Goal: Navigation & Orientation: Find specific page/section

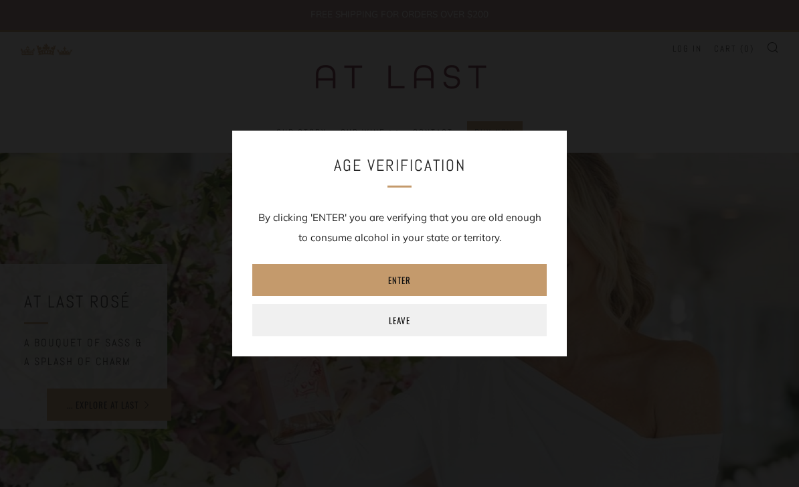
click at [520, 278] on link "Enter" at bounding box center [399, 280] width 295 height 32
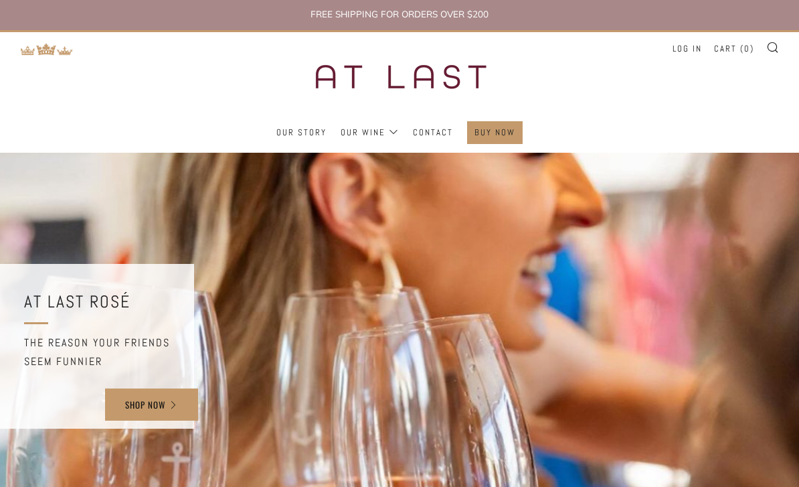
click at [0, 0] on link "At Last Pinot Grigio" at bounding box center [0, 0] width 0 height 0
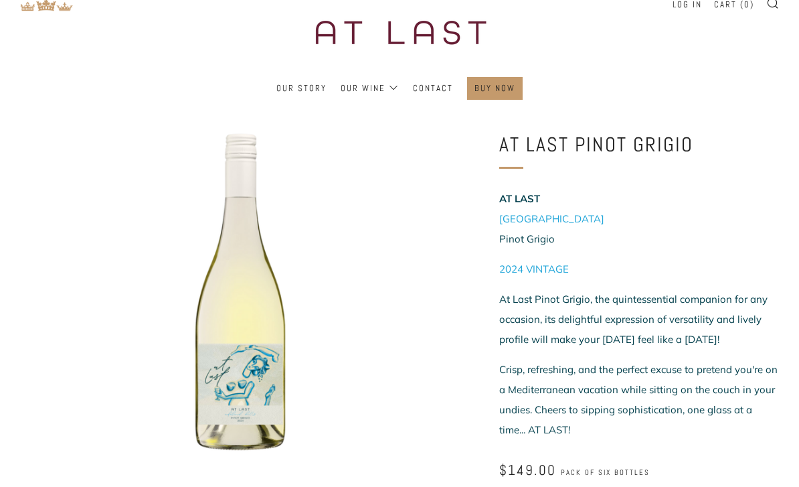
scroll to position [45, 0]
click at [0, 0] on link "At Last Rosé" at bounding box center [0, 0] width 0 height 0
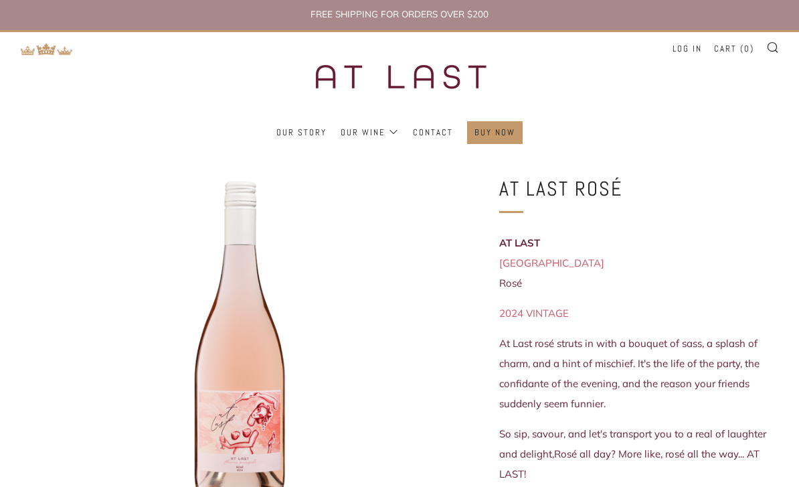
click at [0, 0] on link "At Last Shiraz" at bounding box center [0, 0] width 0 height 0
